Goal: Task Accomplishment & Management: Manage account settings

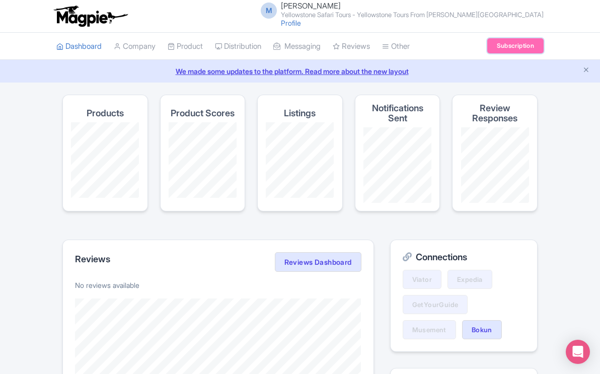
click at [511, 47] on link "Subscription" at bounding box center [515, 45] width 56 height 15
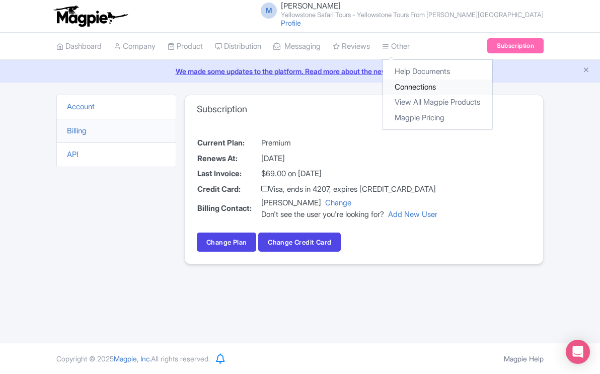
click at [423, 85] on link "Connections" at bounding box center [437, 87] width 110 height 16
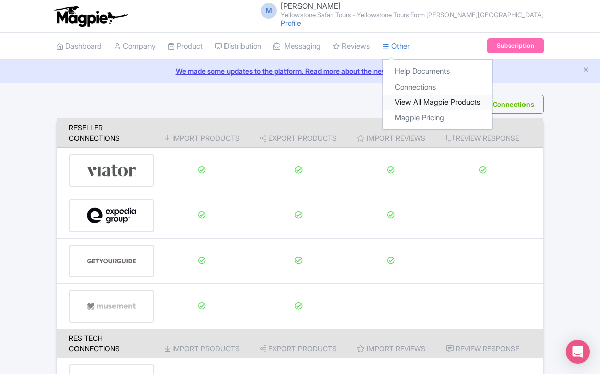
click at [426, 101] on link "View All Magpie Products" at bounding box center [437, 103] width 110 height 16
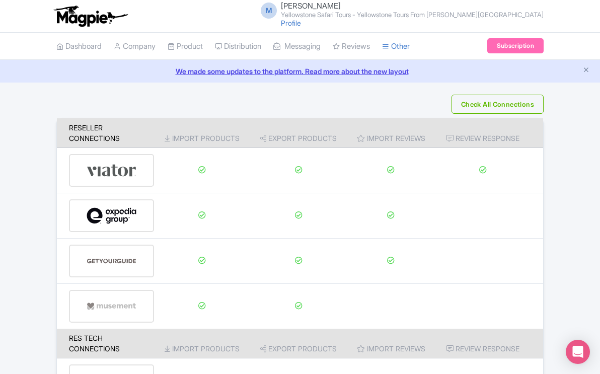
click at [443, 15] on small "Yellowstone Safari Tours - Yellowstone Tours From [PERSON_NAME][GEOGRAPHIC_DATA]" at bounding box center [412, 15] width 263 height 7
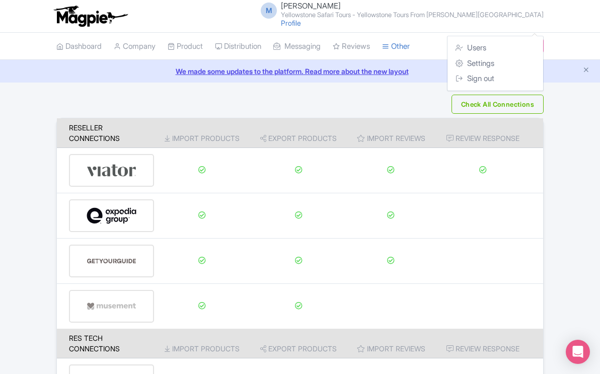
click at [484, 17] on small "Yellowstone Safari Tours - Yellowstone Tours From [PERSON_NAME][GEOGRAPHIC_DATA]" at bounding box center [412, 15] width 263 height 7
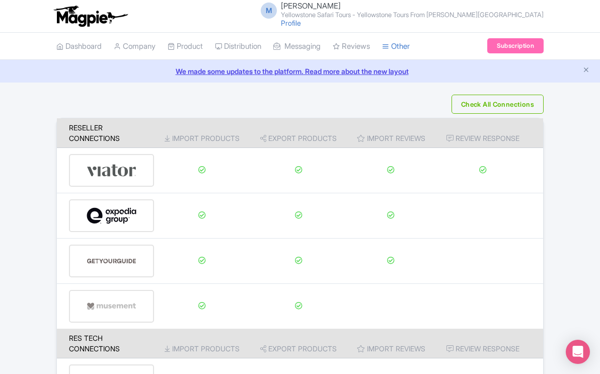
click at [391, 14] on small "Yellowstone Safari Tours - Yellowstone Tours From [PERSON_NAME][GEOGRAPHIC_DATA]" at bounding box center [412, 15] width 263 height 7
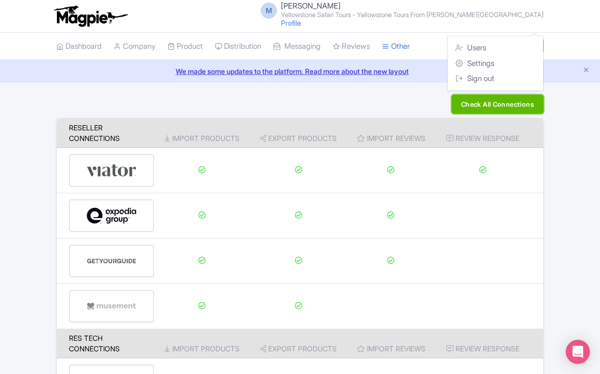
click at [477, 103] on button "Check All Connections" at bounding box center [497, 104] width 92 height 19
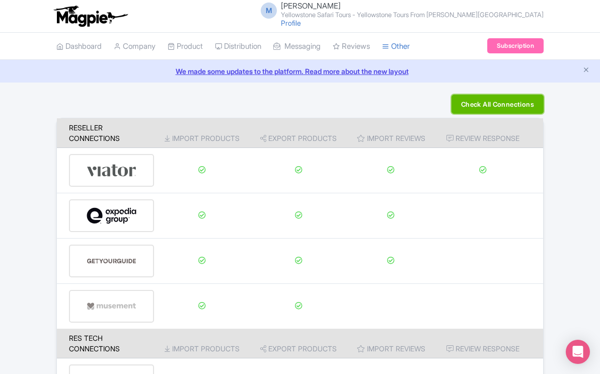
click at [516, 104] on button "Check All Connections" at bounding box center [497, 104] width 92 height 19
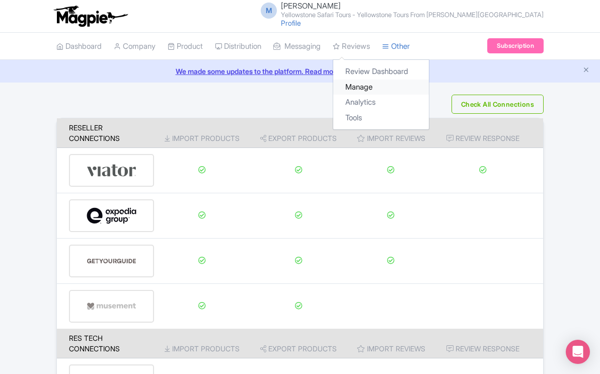
click at [371, 86] on link "Manage" at bounding box center [381, 87] width 96 height 16
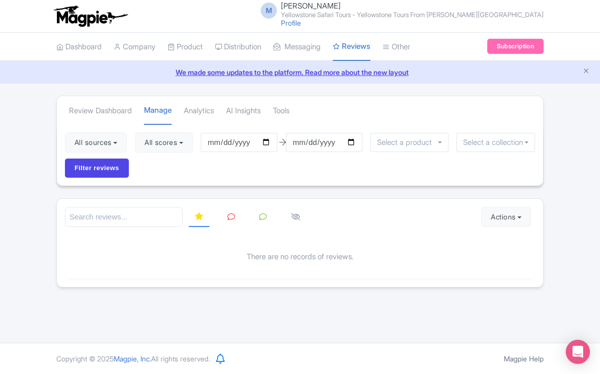
click at [251, 72] on link "We made some updates to the platform. Read more about the new layout" at bounding box center [300, 72] width 588 height 11
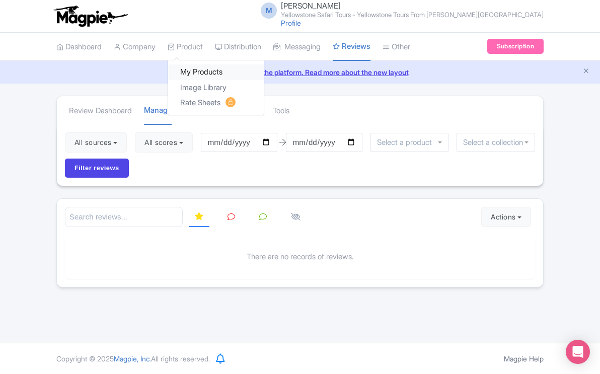
click at [203, 69] on link "My Products" at bounding box center [216, 72] width 96 height 16
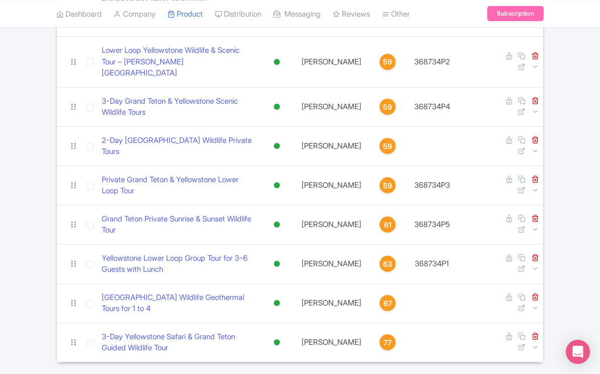
scroll to position [295, 0]
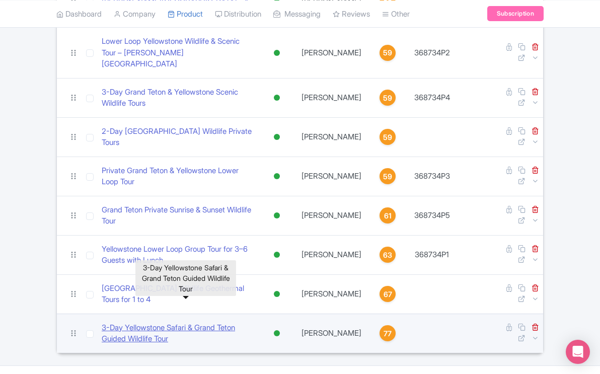
click at [149, 322] on link "​3-Day Yellowstone Safari & Grand Teton Guided Wildlife Tour" at bounding box center [178, 333] width 152 height 23
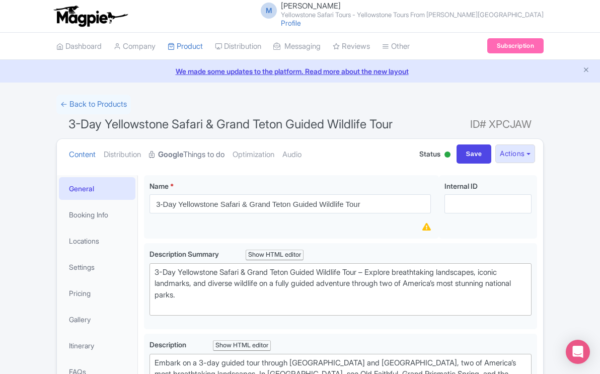
click at [183, 154] on strong "Google" at bounding box center [170, 155] width 25 height 12
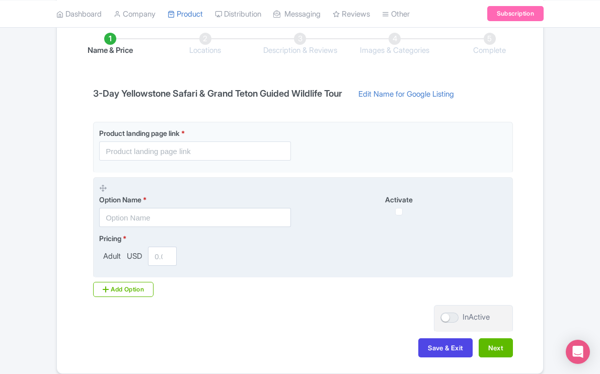
scroll to position [172, 0]
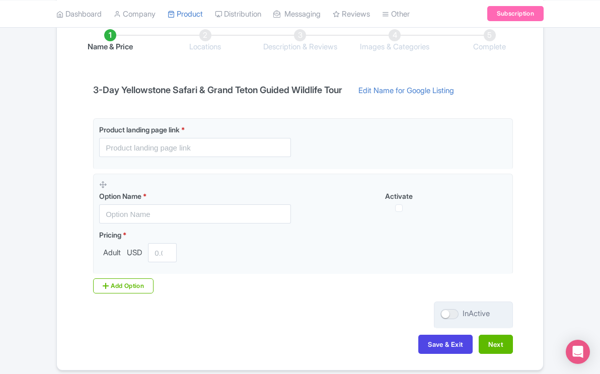
click at [483, 312] on div "InActive" at bounding box center [475, 314] width 27 height 12
click at [447, 312] on input "InActive" at bounding box center [443, 313] width 7 height 7
click at [444, 313] on div at bounding box center [449, 314] width 18 height 10
click at [444, 313] on input "Active" at bounding box center [443, 313] width 7 height 7
checkbox input "false"
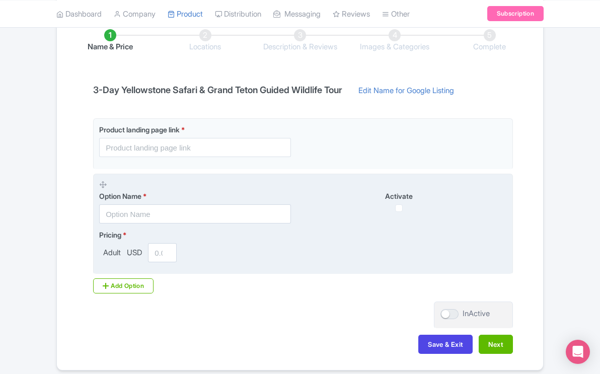
click at [403, 198] on span "Activate" at bounding box center [399, 196] width 28 height 9
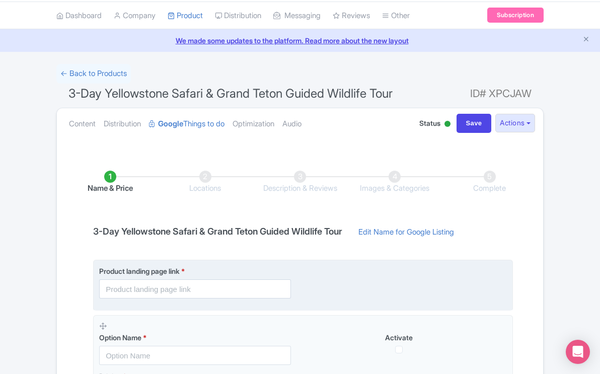
scroll to position [0, 0]
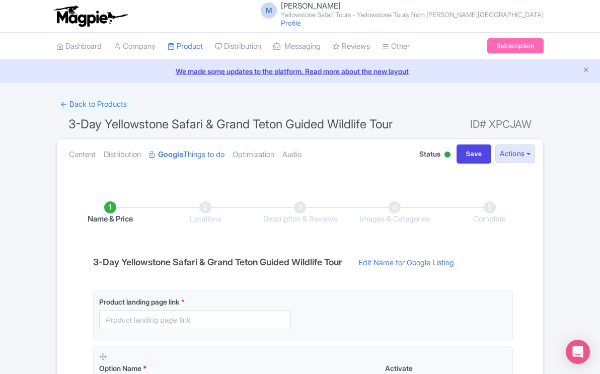
click at [122, 227] on ul "Name & Price Locations Description & Reviews Images & Categories Complete" at bounding box center [300, 213] width 474 height 64
click at [123, 218] on li "Name & Price" at bounding box center [110, 213] width 95 height 24
click at [113, 201] on li "Name & Price" at bounding box center [110, 213] width 95 height 24
click at [153, 249] on div "Name & Price Locations Description & Reviews Images & Categories Complete ​3-Da…" at bounding box center [300, 358] width 474 height 355
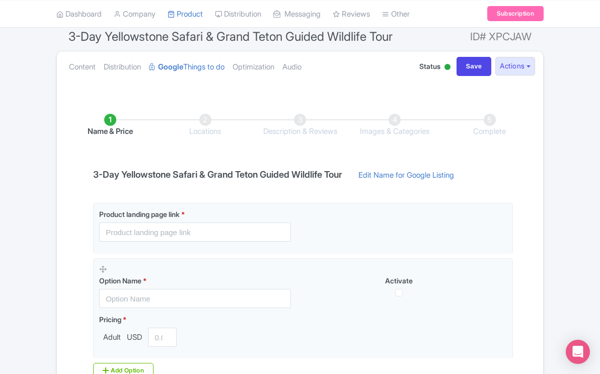
scroll to position [92, 0]
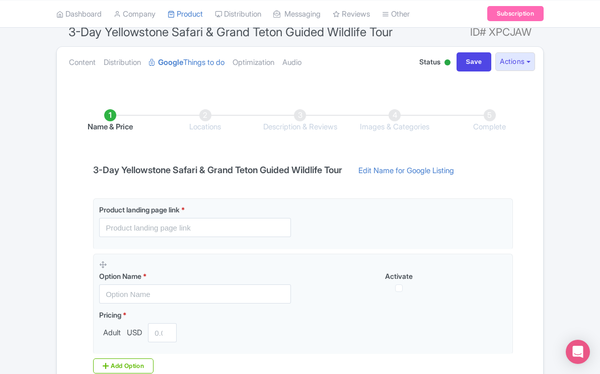
click at [160, 190] on div "Name & Price Locations Description & Reviews Images & Categories Complete ​3-Da…" at bounding box center [300, 266] width 474 height 355
click at [407, 169] on link "Edit Name for Google Listing" at bounding box center [406, 173] width 116 height 16
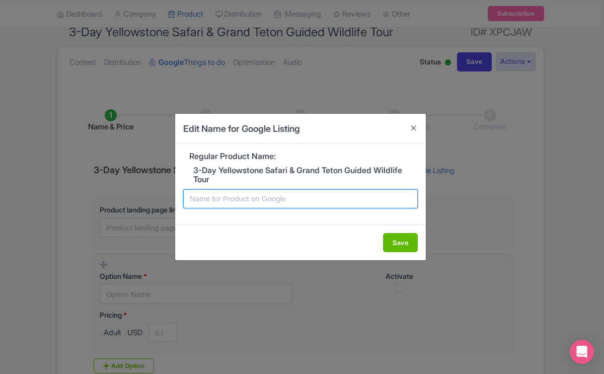
click at [267, 199] on input "text" at bounding box center [300, 198] width 234 height 19
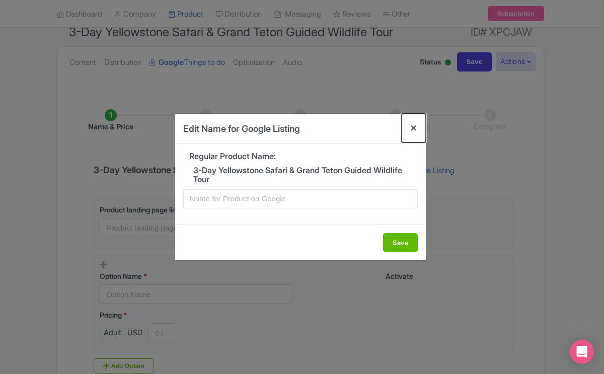
click at [415, 124] on button "Close" at bounding box center [414, 128] width 24 height 29
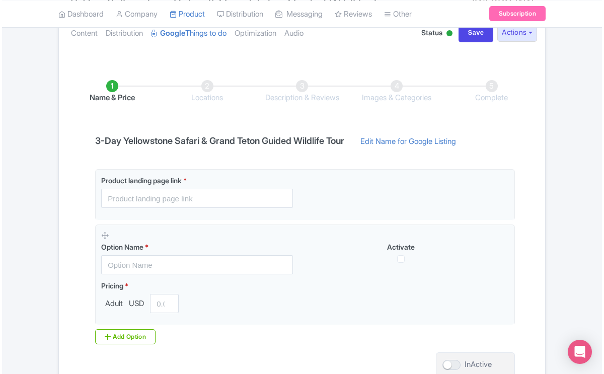
scroll to position [122, 0]
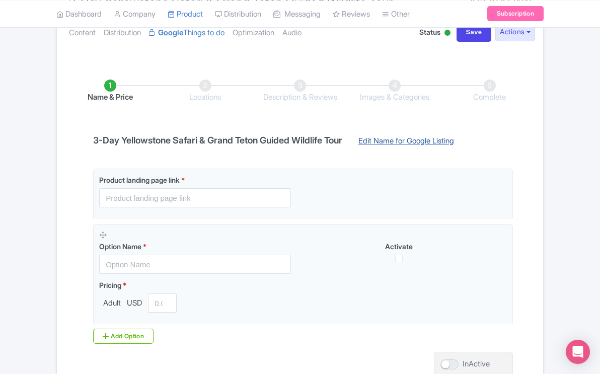
click at [391, 139] on link "Edit Name for Google Listing" at bounding box center [406, 143] width 116 height 16
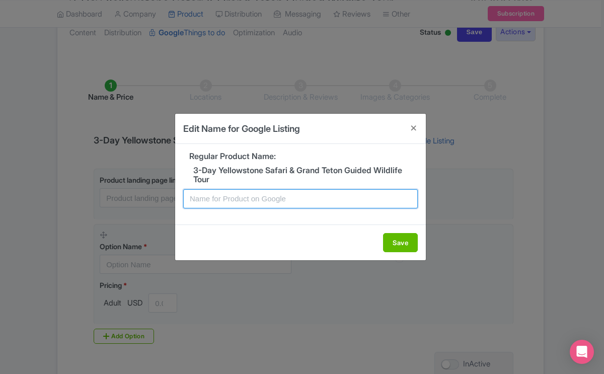
click at [321, 197] on input "text" at bounding box center [300, 198] width 234 height 19
drag, startPoint x: 413, startPoint y: 199, endPoint x: 186, endPoint y: 196, distance: 227.4
click at [186, 196] on input "Jackson Hole 3-Day Yellowstone Safari & Grand Teton Private Wildlife Tour" at bounding box center [300, 198] width 234 height 19
click at [321, 201] on input "Jackson Hole 3-Day Yellowstone Safari & Grand Teton Private Wildlife Tour" at bounding box center [300, 198] width 234 height 19
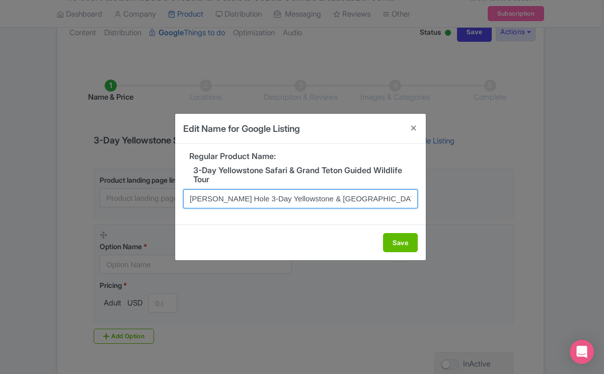
click at [375, 198] on input "Jackson Hole 3-Day Yellowstone & Grand Teton Private Wildlife Tour" at bounding box center [300, 198] width 234 height 19
click at [375, 202] on input "Jackson Hole 3-Day Yellowstone & Grand Teton Wildlife Tour" at bounding box center [300, 198] width 234 height 19
drag, startPoint x: 412, startPoint y: 198, endPoint x: 185, endPoint y: 199, distance: 226.9
click at [185, 199] on input "Jackson Hole 3-Day Yellowstone & Grand Teton Wildlife Scenic Tour" at bounding box center [300, 198] width 234 height 19
click at [330, 198] on input "Jackson Hole 3-Day Yellowstone & Grand Teton Wildlife Scenic Tour" at bounding box center [300, 198] width 234 height 19
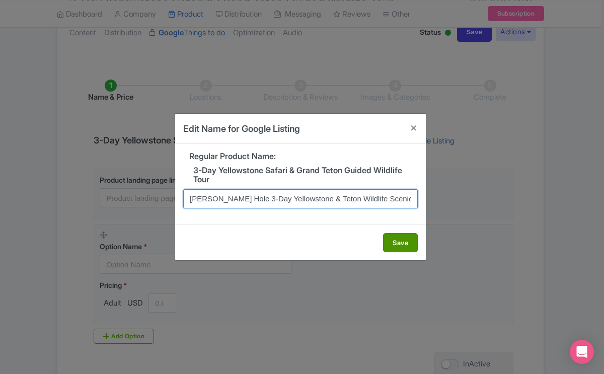
type input "Jackson Hole 3-Day Yellowstone & Teton Wildlife Scenic Tour"
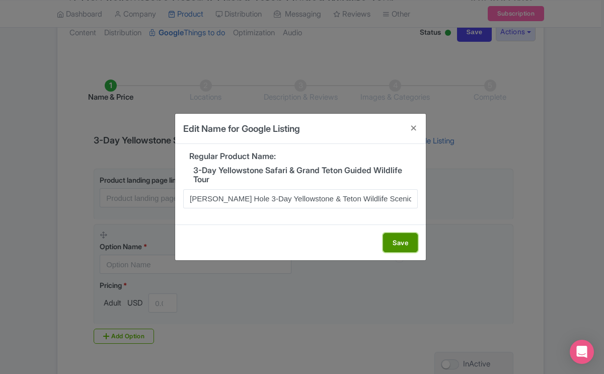
click at [403, 246] on button "Save" at bounding box center [400, 242] width 35 height 19
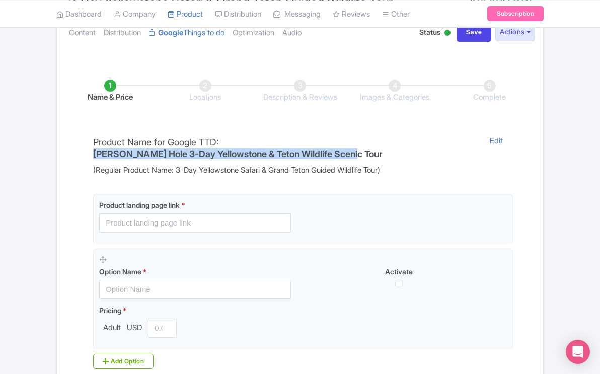
drag, startPoint x: 359, startPoint y: 153, endPoint x: 93, endPoint y: 156, distance: 266.7
click at [93, 156] on div "Product Name for Google TTD: Jackson Hole 3-Day Yellowstone & Teton Wildlife Sc…" at bounding box center [283, 155] width 392 height 41
copy h4 "Jackson Hole 3-Day Yellowstone & Teton Wildlife Scenic Tour"
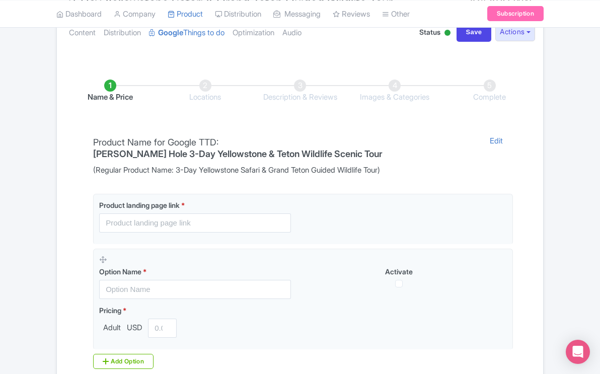
click at [364, 150] on div "Product Name for Google TTD: Jackson Hole 3-Day Yellowstone & Teton Wildlife Sc…" at bounding box center [283, 155] width 392 height 41
click at [280, 188] on div "Name & Price Locations Description & Reviews Images & Categories Complete Produ…" at bounding box center [300, 249] width 474 height 380
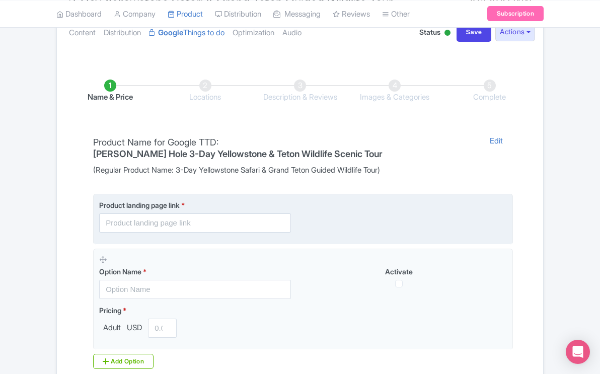
click at [192, 211] on div "Product landing page link *" at bounding box center [195, 216] width 192 height 33
click at [183, 228] on input "text" at bounding box center [195, 222] width 192 height 19
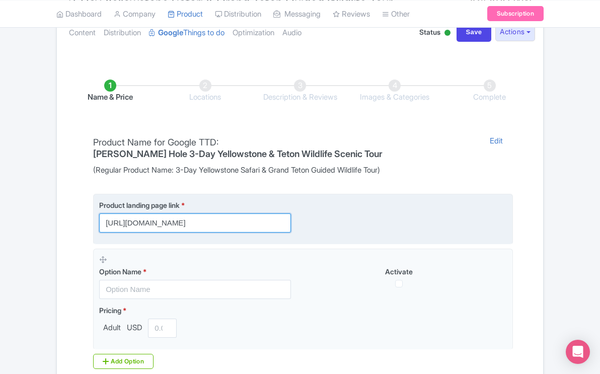
paste input "book-yellowstone-tours-online-yellowstone-tours-from-jackson-hole"
click at [120, 225] on input "https://www.yellowstonesafaritours.com/book-yellowstone-tours-online-yellowston…" at bounding box center [195, 222] width 192 height 19
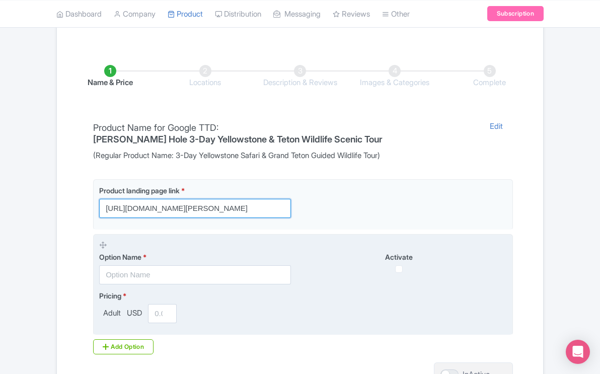
scroll to position [149, 0]
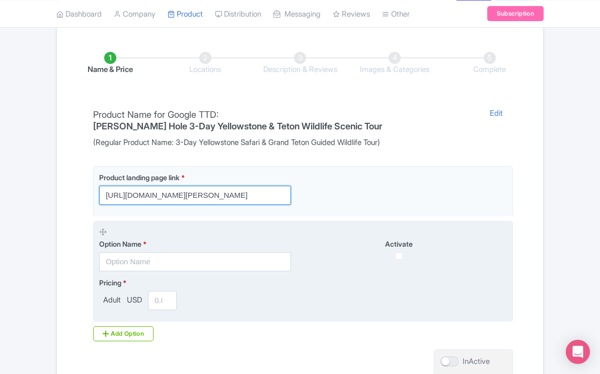
type input "https://www.yellowstonesafaritours.com/book-yellowstone-tours-online-yellowston…"
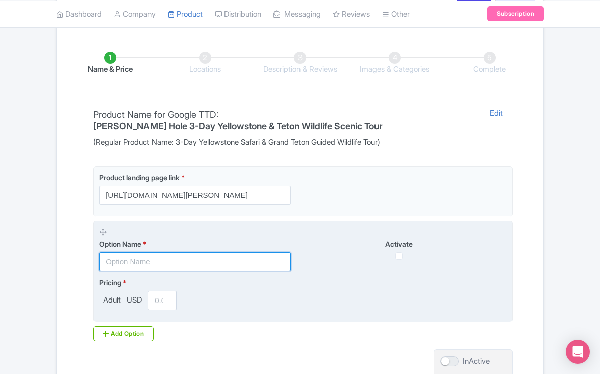
click at [134, 262] on input "text" at bounding box center [195, 261] width 192 height 19
paste input "3-Day Yellowstone & Grand Teton Private Safari"
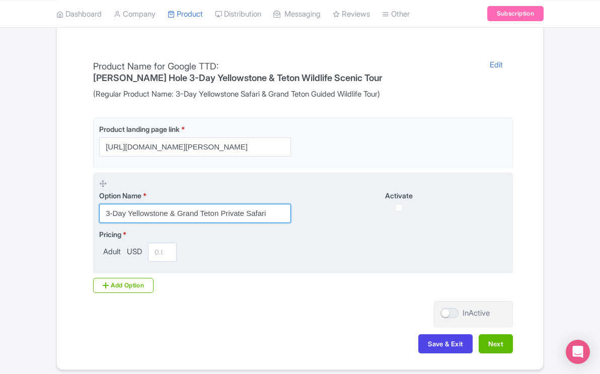
scroll to position [213, 0]
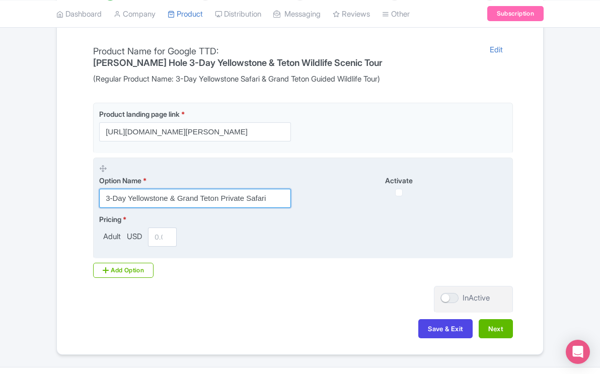
type input "3-Day Yellowstone & Grand Teton Private Safari"
click at [153, 242] on input "number" at bounding box center [162, 236] width 29 height 19
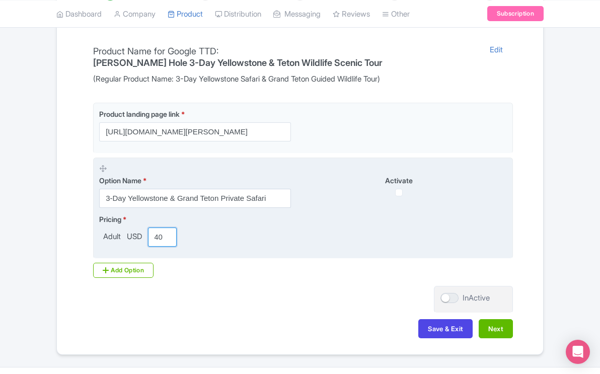
scroll to position [0, 3]
type input "4"
type input "1"
click at [167, 233] on input "1" at bounding box center [162, 236] width 29 height 19
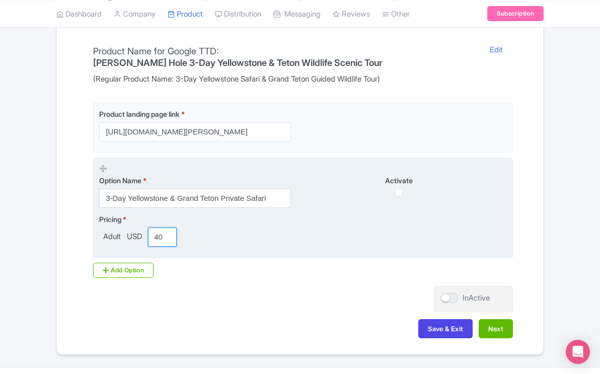
scroll to position [0, 3]
type input "4"
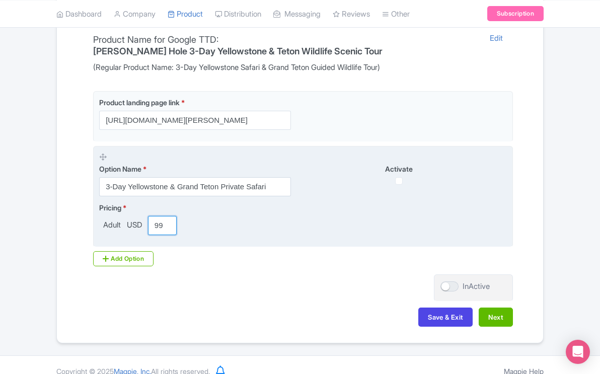
scroll to position [237, 0]
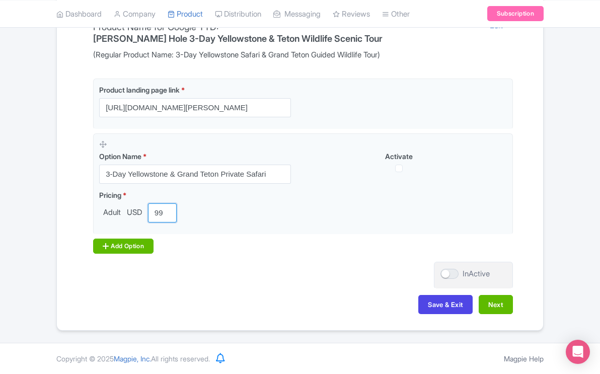
type input "4099"
click at [143, 245] on div "Add Option" at bounding box center [123, 245] width 60 height 15
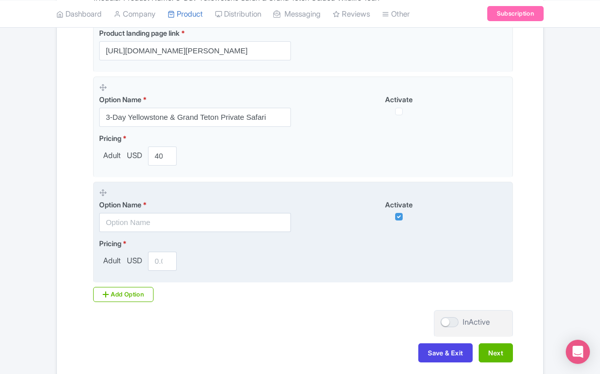
scroll to position [294, 0]
click at [159, 262] on input "number" at bounding box center [162, 260] width 29 height 19
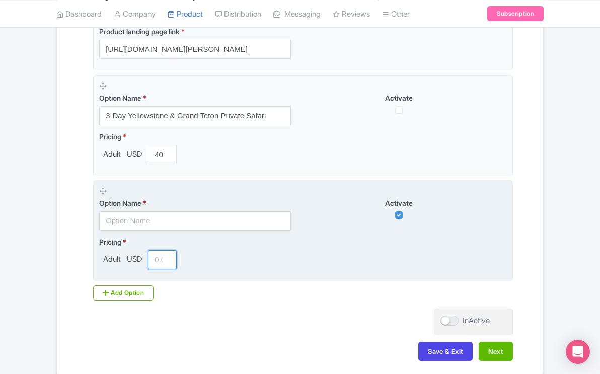
scroll to position [295, 0]
click at [122, 252] on div "Adult USD" at bounding box center [140, 260] width 82 height 19
click at [134, 237] on label "Pricing *" at bounding box center [140, 242] width 82 height 11
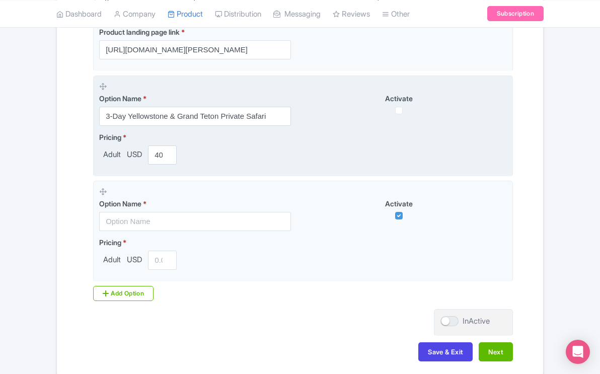
click at [137, 175] on fieldset "Option Name * 3-Day Yellowstone & Grand Teton Private Safari Activate Pricing *…" at bounding box center [303, 125] width 420 height 101
click at [138, 153] on span "USD" at bounding box center [134, 155] width 19 height 12
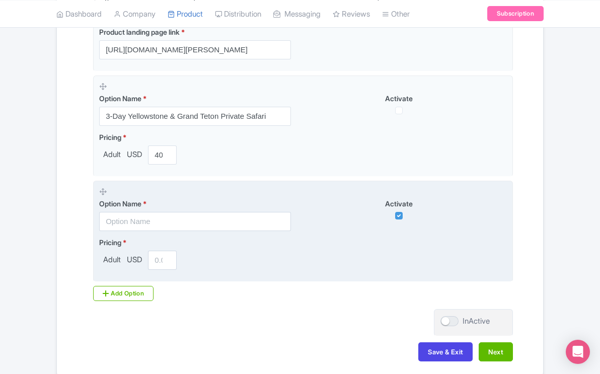
click at [102, 195] on icon at bounding box center [103, 192] width 8 height 8
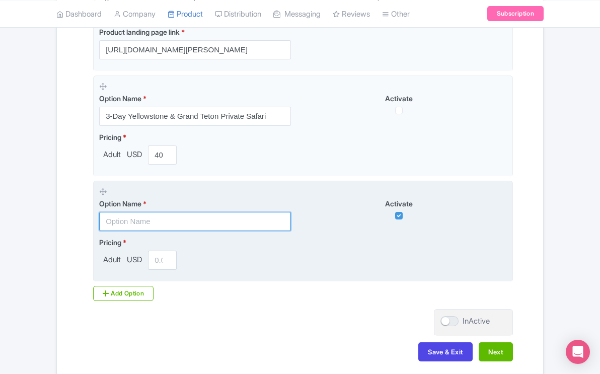
click at [101, 225] on input "text" at bounding box center [195, 221] width 192 height 19
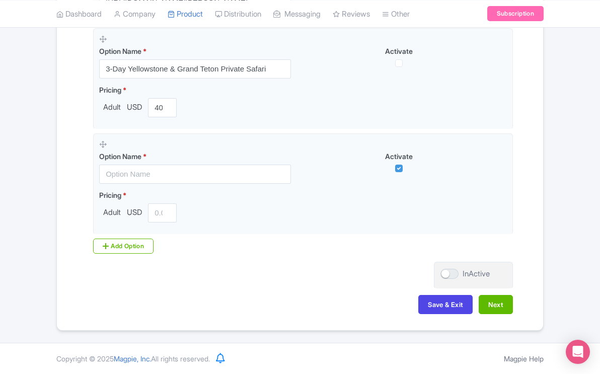
click at [553, 173] on div "← Back to Products ​3-Day Yellowstone Safari & Grand Teton Guided Wildlife Tour…" at bounding box center [300, 41] width 600 height 578
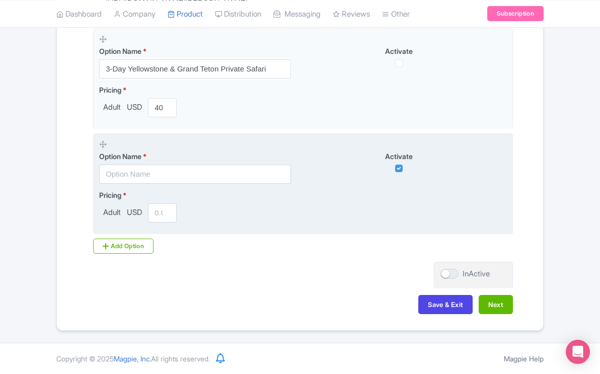
click at [111, 211] on span "Adult" at bounding box center [112, 213] width 26 height 12
click at [110, 170] on input "text" at bounding box center [195, 174] width 192 height 19
click at [146, 154] on span "*" at bounding box center [143, 156] width 5 height 9
click at [399, 167] on input "checkbox" at bounding box center [399, 169] width 8 height 8
checkbox input "false"
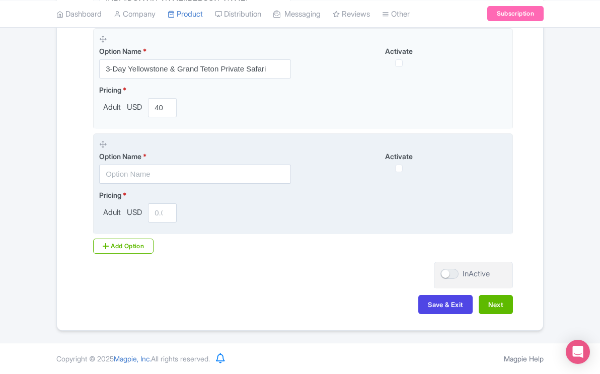
click at [422, 165] on div "Activate" at bounding box center [405, 161] width 204 height 21
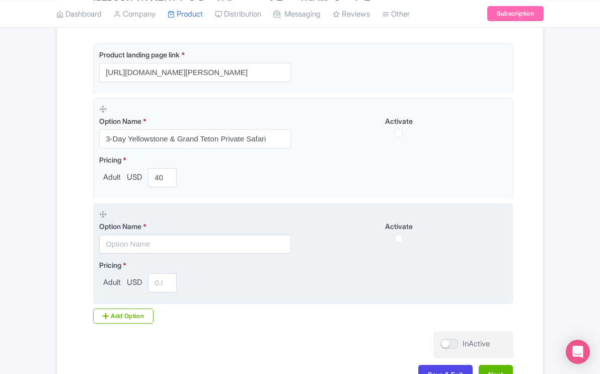
scroll to position [266, 0]
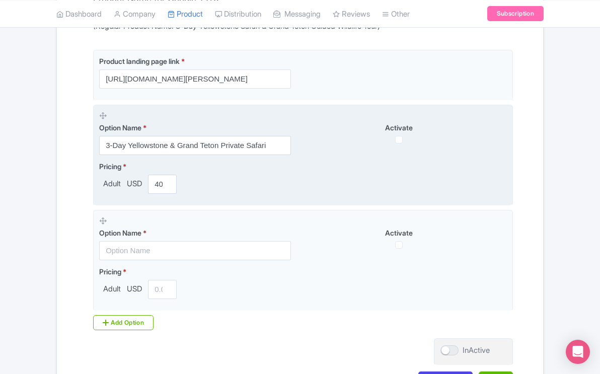
click at [409, 129] on span "Activate" at bounding box center [399, 127] width 28 height 9
click at [404, 138] on div "Activate" at bounding box center [405, 132] width 204 height 21
click at [420, 124] on label "Activate" at bounding box center [399, 127] width 192 height 11
click at [394, 143] on div "Activate" at bounding box center [405, 132] width 204 height 21
click at [402, 124] on span "Activate" at bounding box center [399, 127] width 28 height 9
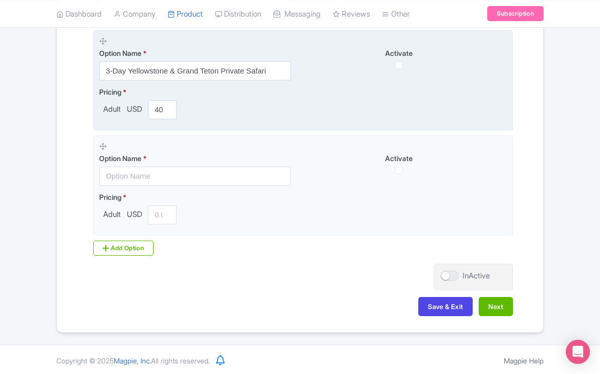
scroll to position [342, 0]
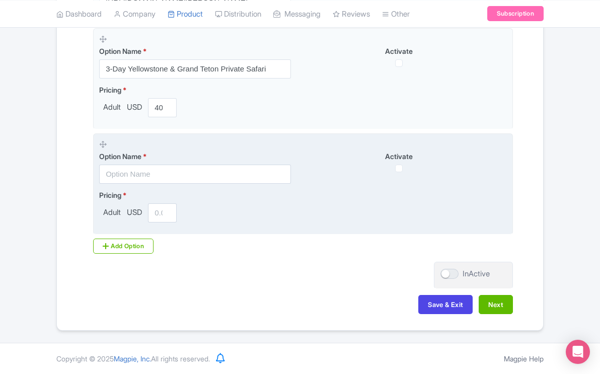
click at [130, 213] on span "USD" at bounding box center [134, 213] width 19 height 12
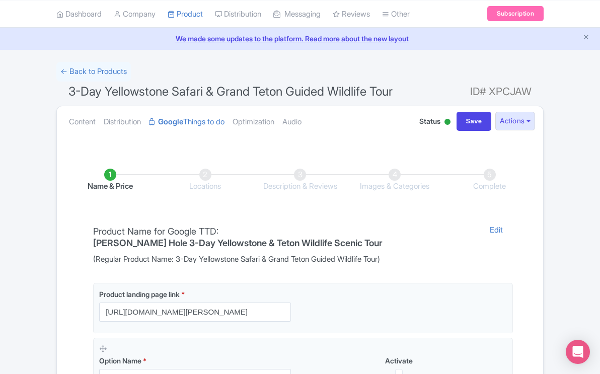
scroll to position [32, 0]
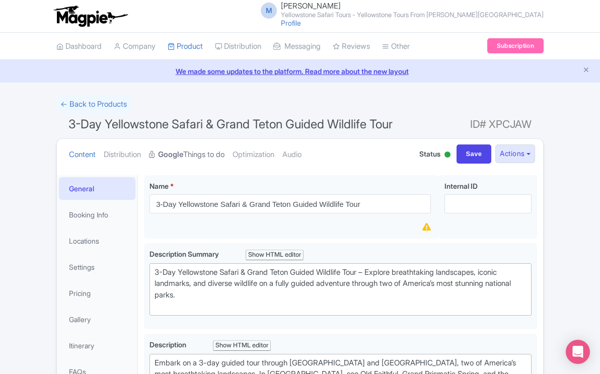
click at [177, 155] on strong "Google" at bounding box center [170, 155] width 25 height 12
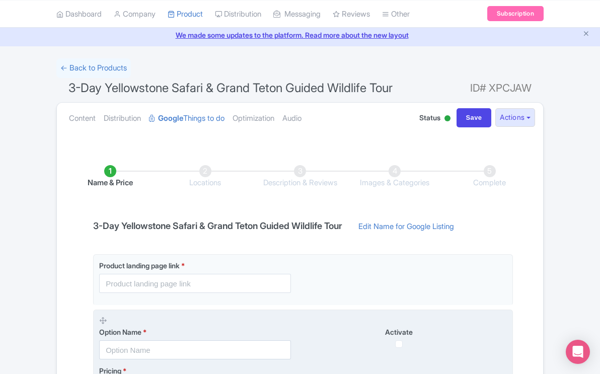
scroll to position [37, 0]
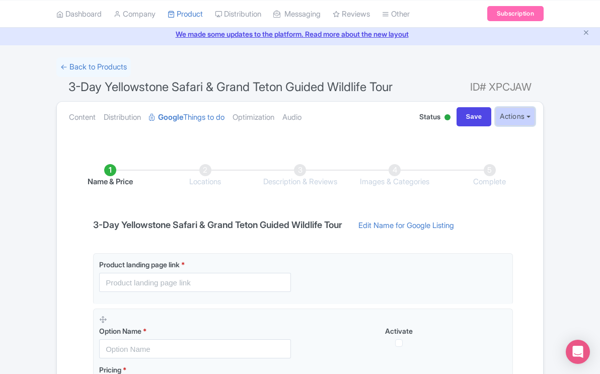
click at [530, 115] on button "Actions" at bounding box center [515, 116] width 40 height 19
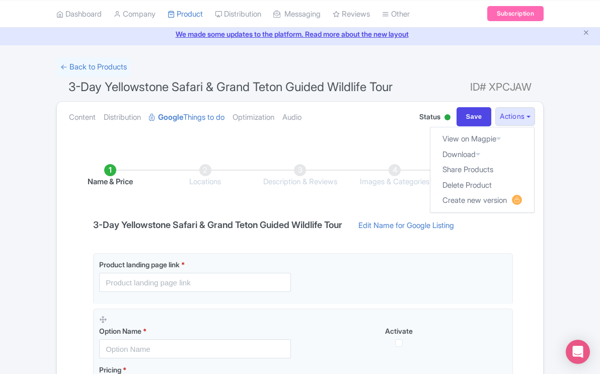
click at [327, 177] on li "Description & Reviews" at bounding box center [300, 176] width 95 height 24
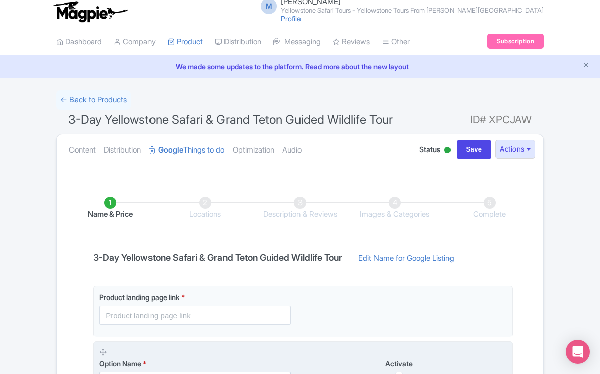
scroll to position [0, 0]
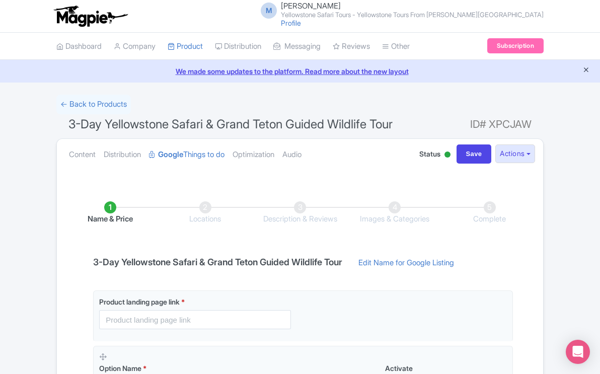
click at [588, 66] on icon "Close announcement" at bounding box center [586, 70] width 8 height 8
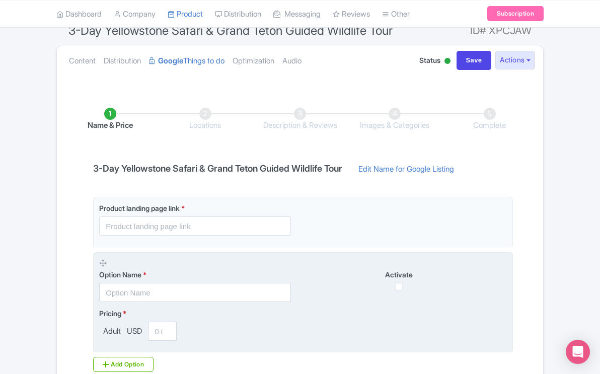
scroll to position [67, 0]
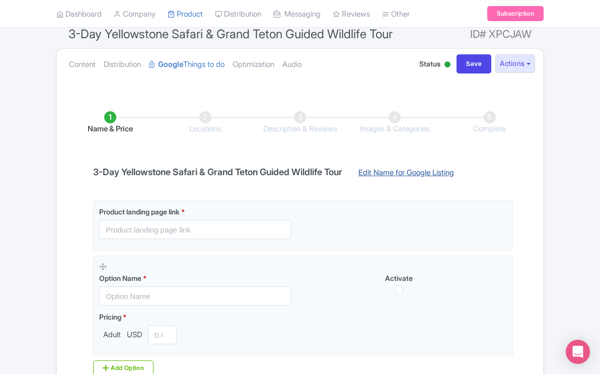
click at [401, 173] on link "Edit Name for Google Listing" at bounding box center [406, 175] width 116 height 16
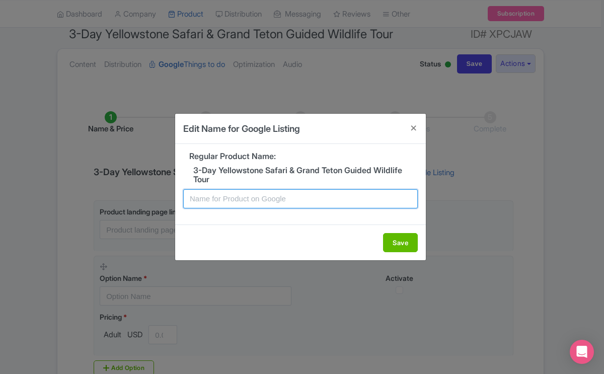
click at [323, 196] on input "text" at bounding box center [300, 198] width 234 height 19
type input "Jackson Hole 3-Day Yellowstone & Teton Wildlife Tour"
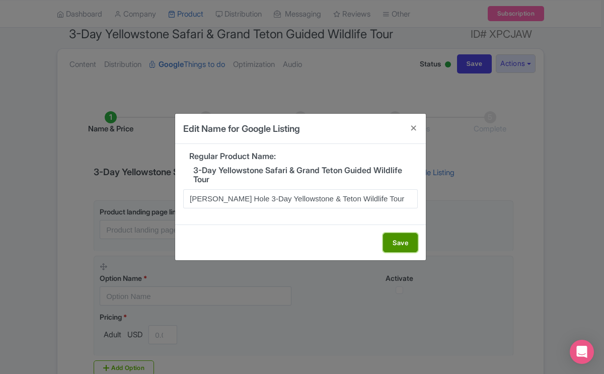
click at [402, 240] on button "Save" at bounding box center [400, 242] width 35 height 19
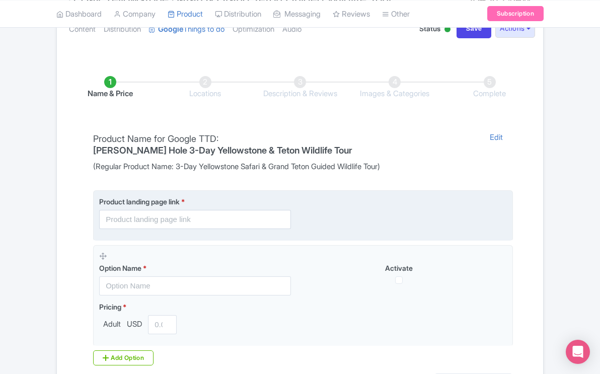
scroll to position [103, 0]
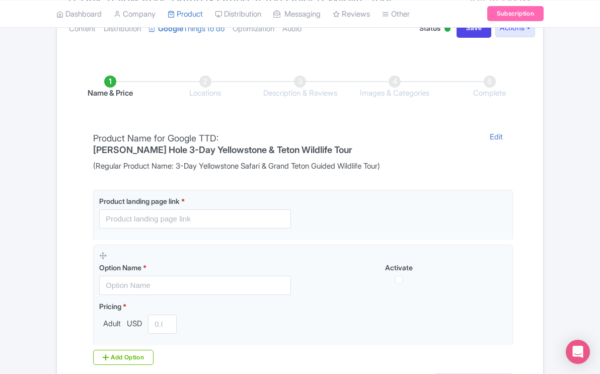
click at [277, 161] on span "(Regular Product Name: ​3-Day Yellowstone Safari & Grand Teton Guided Wildlife …" at bounding box center [283, 167] width 380 height 12
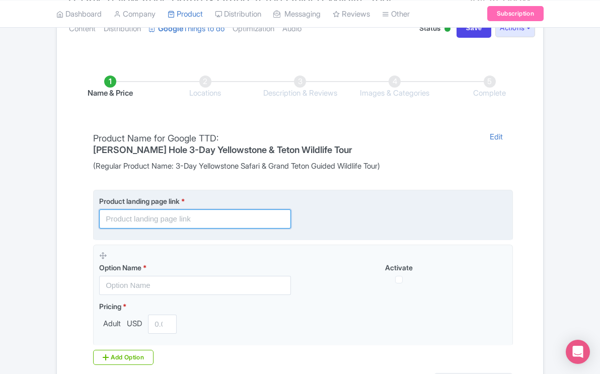
click at [181, 209] on input "text" at bounding box center [195, 218] width 192 height 19
paste input "3-Day Yellowstone & Grand Teton Private Safari"
paste input "book-yellowstone-tours-online-yellowstone-tours-from-jackson-hole"
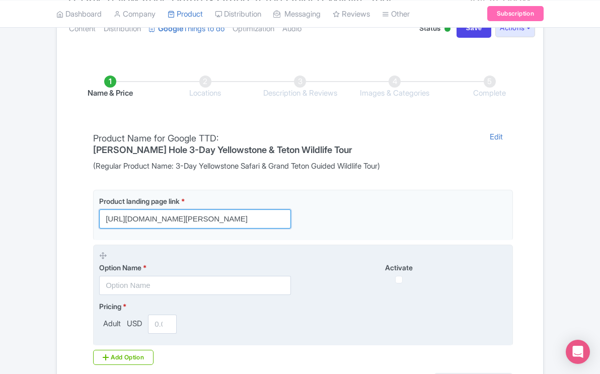
type input "https://www.yellowstonesafaritours.com/book-yellowstone-tours-online-yellowston…"
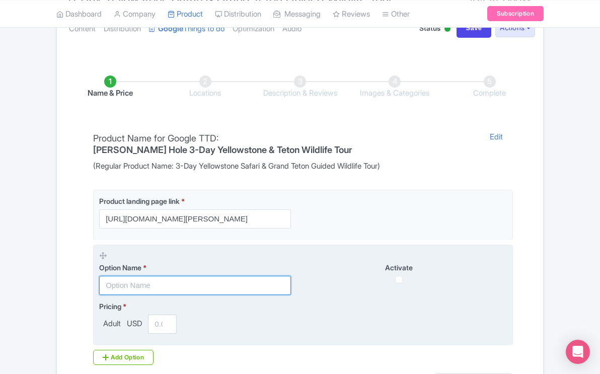
scroll to position [0, 0]
click at [139, 276] on input "text" at bounding box center [195, 285] width 192 height 19
paste input "3-Day Yellowstone & Grand Teton Private Safari"
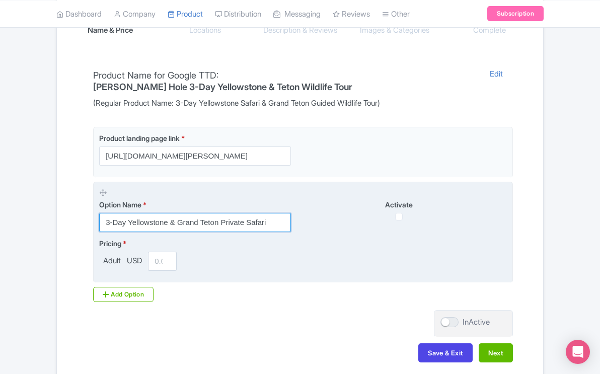
scroll to position [167, 0]
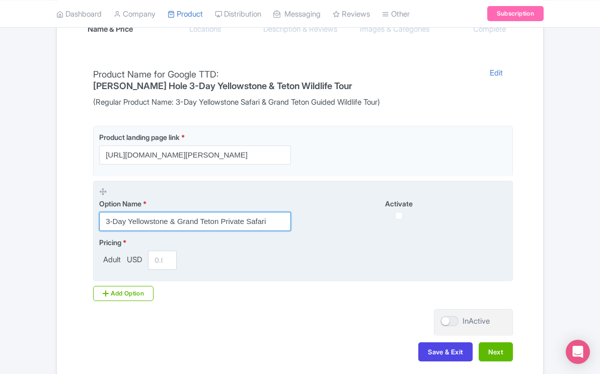
type input "3-Day Yellowstone & Grand Teton Private Safari"
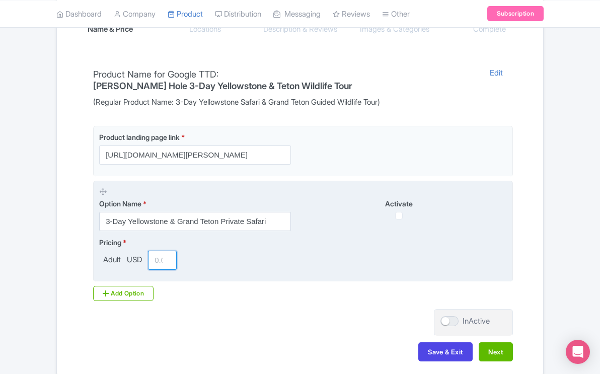
click at [158, 251] on input "number" at bounding box center [162, 260] width 29 height 19
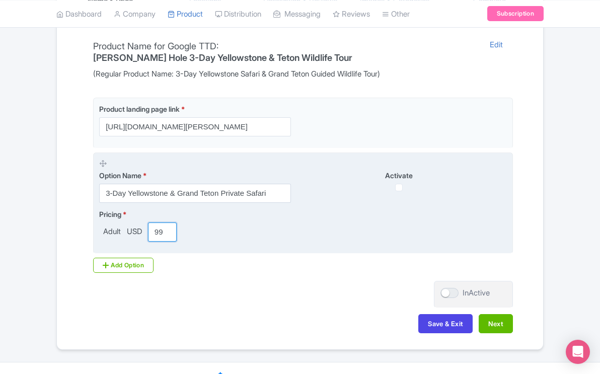
scroll to position [203, 0]
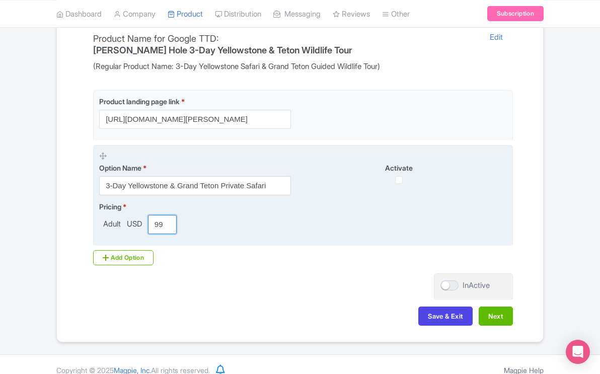
type input "4099"
click at [406, 164] on span "Activate" at bounding box center [399, 168] width 28 height 9
click at [428, 163] on label "Activate" at bounding box center [399, 168] width 192 height 11
click at [420, 167] on div "Activate" at bounding box center [405, 173] width 204 height 21
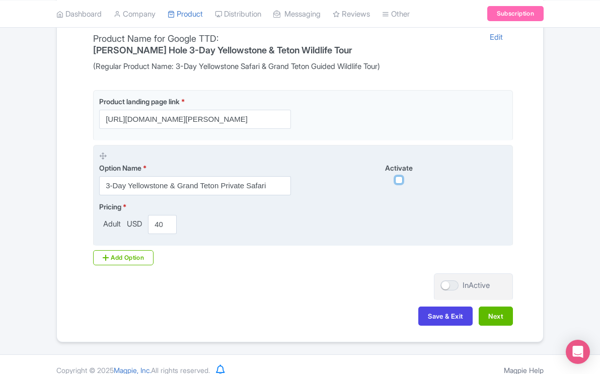
click at [398, 176] on input "checkbox" at bounding box center [399, 180] width 8 height 8
checkbox input "true"
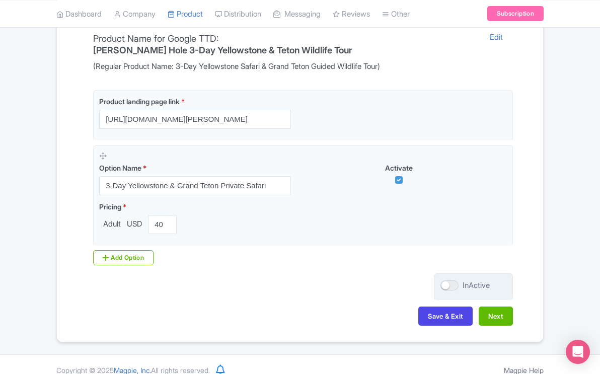
click at [459, 280] on label "InActive" at bounding box center [464, 286] width 49 height 12
click at [447, 282] on input "InActive" at bounding box center [443, 285] width 7 height 7
checkbox input "true"
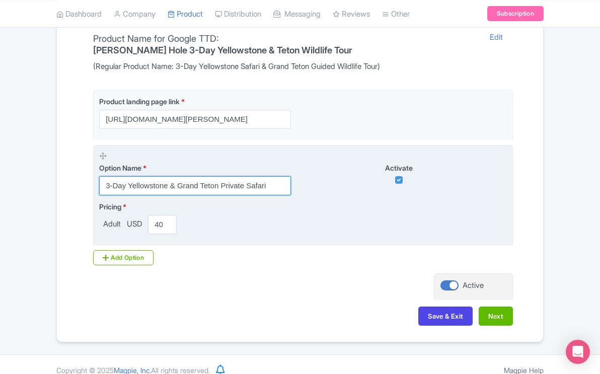
click at [274, 176] on input "3-Day Yellowstone & Grand Teton Private Safari" at bounding box center [195, 185] width 192 height 19
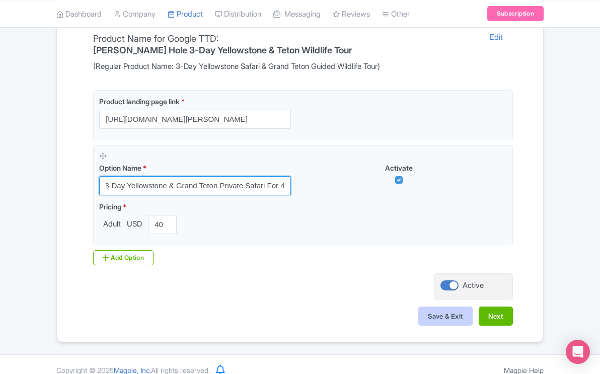
type input "3-Day Yellowstone & Grand Teton Private Safari For 4"
click at [428, 306] on button "Save & Exit" at bounding box center [445, 315] width 54 height 19
